Goal: Task Accomplishment & Management: Complete application form

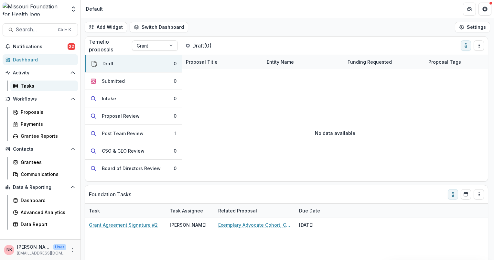
click at [30, 88] on div "Tasks" at bounding box center [47, 85] width 52 height 7
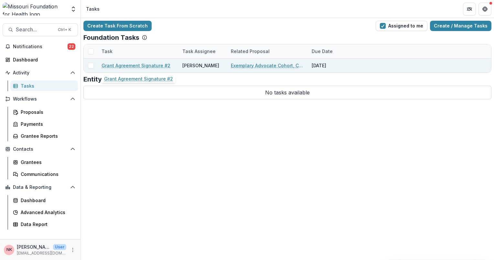
click at [125, 64] on link "Grant Agreement Signature #2" at bounding box center [136, 65] width 69 height 7
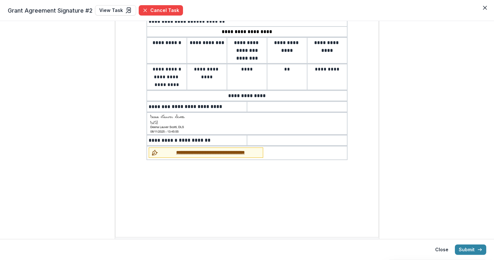
scroll to position [126, 0]
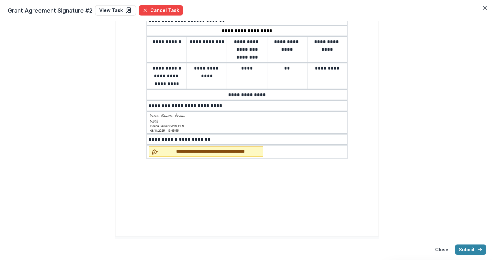
click at [212, 149] on span "**********" at bounding box center [211, 151] width 100 height 7
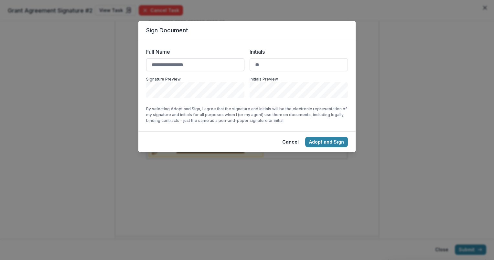
click at [180, 65] on input "Full Name" at bounding box center [195, 64] width 98 height 13
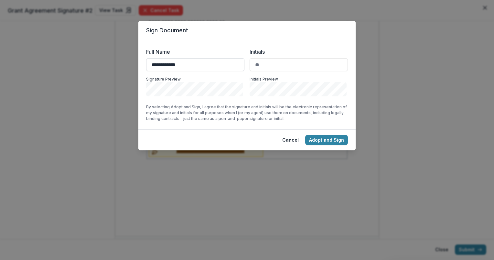
type input "**********"
type input "**"
click at [321, 143] on button "Adopt and Sign" at bounding box center [326, 140] width 43 height 10
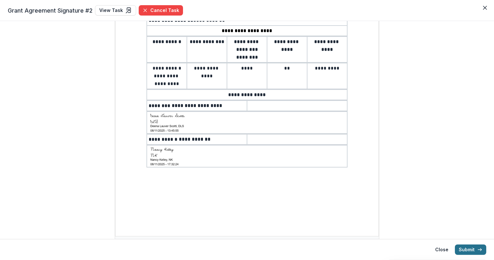
click at [468, 251] on button "Submit" at bounding box center [470, 249] width 31 height 10
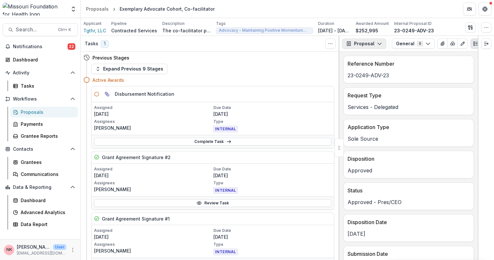
click at [379, 43] on icon "button" at bounding box center [379, 43] width 5 height 5
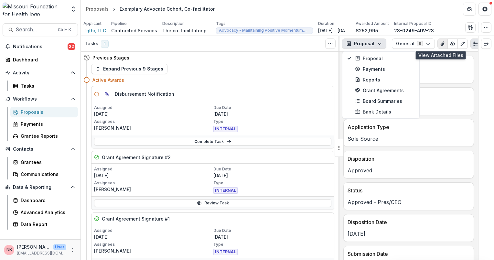
click at [438, 47] on button "View Attached Files" at bounding box center [442, 43] width 10 height 10
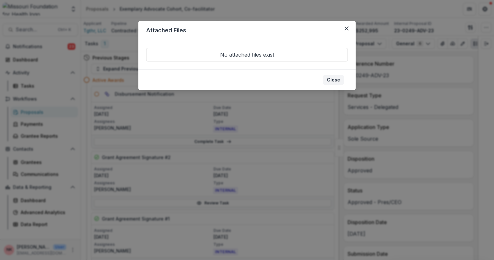
click at [338, 80] on button "Close" at bounding box center [333, 80] width 21 height 10
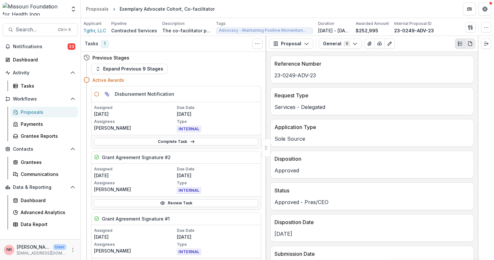
click at [472, 45] on icon "PDF view" at bounding box center [469, 43] width 5 height 5
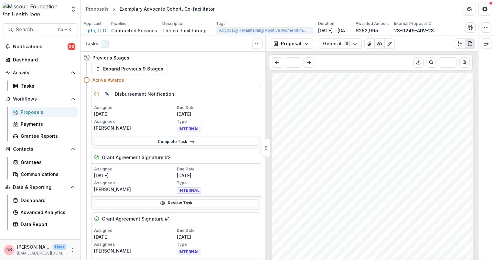
click at [474, 170] on div "Tgthr, LLC Exemplary Advocate Cohort, Co-facilitator Nonprofit DBA: Campfire Gr…" at bounding box center [371, 166] width 211 height 187
click at [354, 44] on icon "button" at bounding box center [354, 43] width 5 height 5
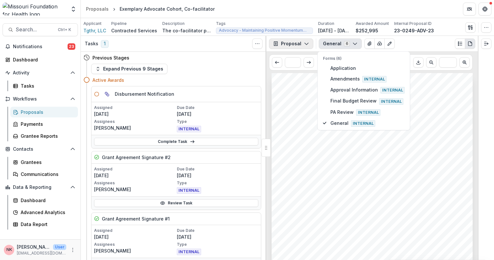
click at [305, 44] on polyline "button" at bounding box center [307, 44] width 4 height 2
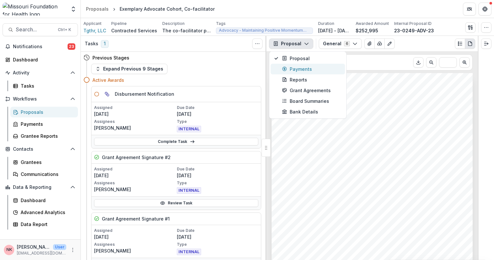
click at [304, 69] on div "Payments" at bounding box center [311, 69] width 59 height 7
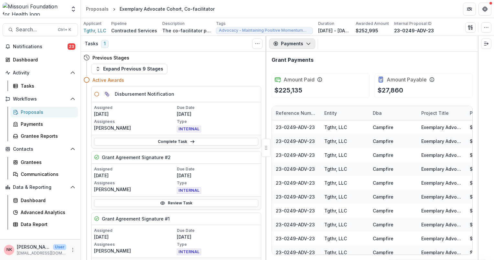
click at [307, 41] on icon "button" at bounding box center [308, 43] width 5 height 5
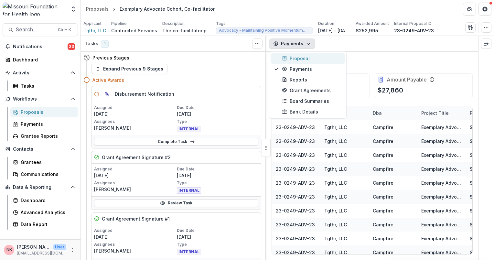
click at [299, 58] on div "Proposal" at bounding box center [311, 58] width 59 height 7
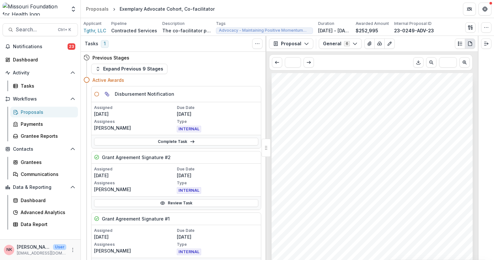
click at [475, 223] on div "Tgthr, LLC Exemplary Advocate Cohort, Co-facilitator Nonprofit DBA: Campfire Gr…" at bounding box center [371, 166] width 211 height 187
drag, startPoint x: 476, startPoint y: 88, endPoint x: 477, endPoint y: 112, distance: 23.6
click at [477, 112] on div "Tgthr, LLC Exemplary Advocate Cohort, Co-facilitator Nonprofit DBA: Campfire Gr…" at bounding box center [371, 166] width 211 height 187
click at [40, 175] on div "Communications" at bounding box center [47, 174] width 52 height 7
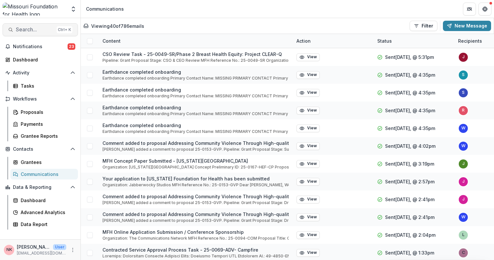
click at [30, 28] on span "Search..." at bounding box center [35, 30] width 38 height 6
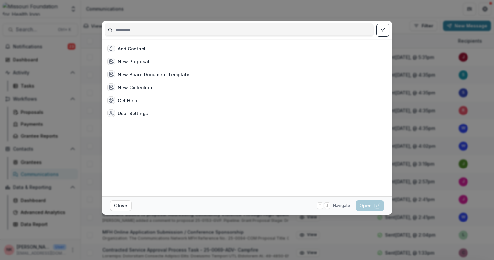
click at [389, 6] on div "Add Contact New Proposal New Board Document Template New Collection Get Help Us…" at bounding box center [247, 130] width 494 height 260
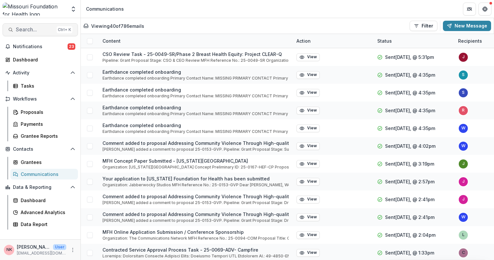
click at [30, 30] on span "Search..." at bounding box center [35, 30] width 38 height 6
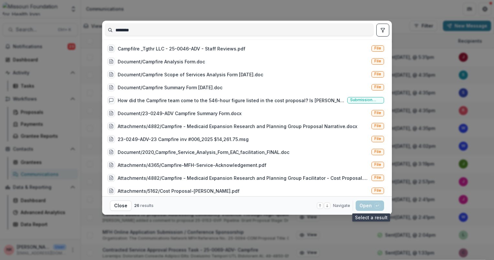
type input "********"
click at [377, 48] on span "File" at bounding box center [377, 48] width 7 height 5
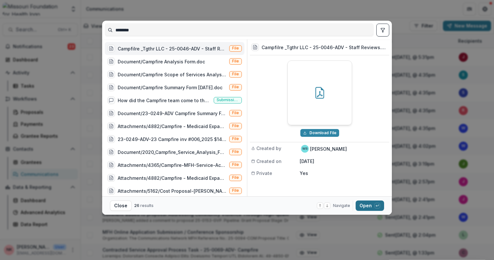
click at [366, 204] on button "Open with enter key" at bounding box center [370, 205] width 28 height 10
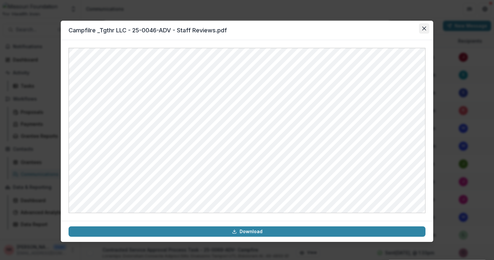
click at [424, 28] on icon "Close" at bounding box center [424, 29] width 4 height 4
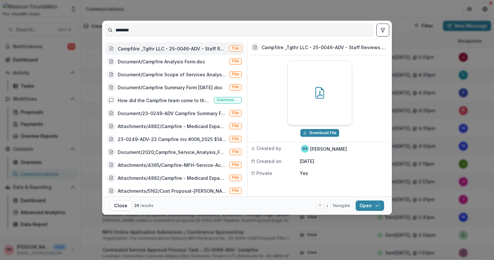
click at [410, 27] on div "******** Campfilre _Tgthr LLC - 25-0046-ADV - Staff Reviews.pdf File Document/C…" at bounding box center [247, 130] width 494 height 260
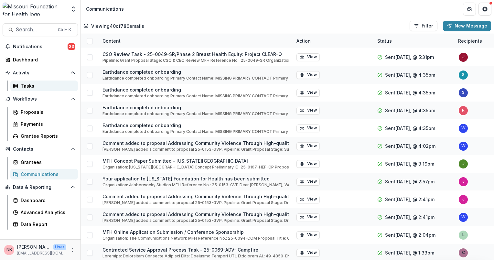
click at [28, 87] on div "Tasks" at bounding box center [47, 85] width 52 height 7
